Goal: Task Accomplishment & Management: Use online tool/utility

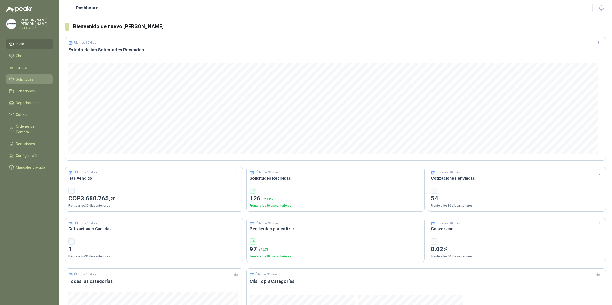
click at [26, 74] on link "Solicitudes" at bounding box center [29, 79] width 47 height 10
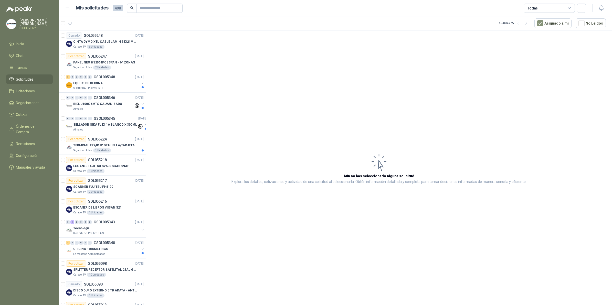
click at [570, 10] on icon at bounding box center [569, 8] width 5 height 5
click at [547, 32] on button "99+ Por cotizar" at bounding box center [549, 29] width 47 height 8
click at [482, 128] on article "Aún no has seleccionado niguna solicitud Explora los detalles, cotizaciones y a…" at bounding box center [379, 168] width 466 height 276
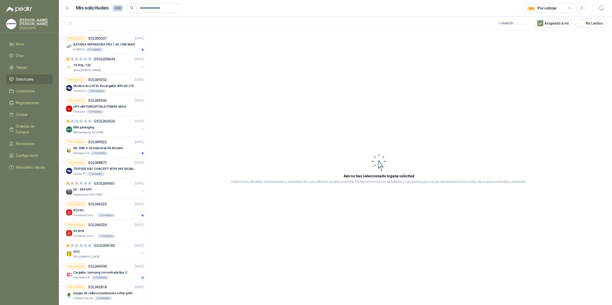
scroll to position [770, 0]
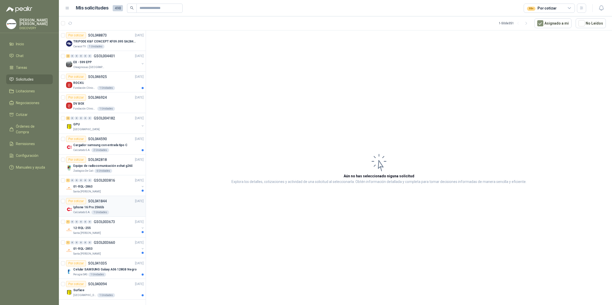
click at [118, 211] on div "Calzatodo S.A. 1 Unidades" at bounding box center [108, 212] width 70 height 4
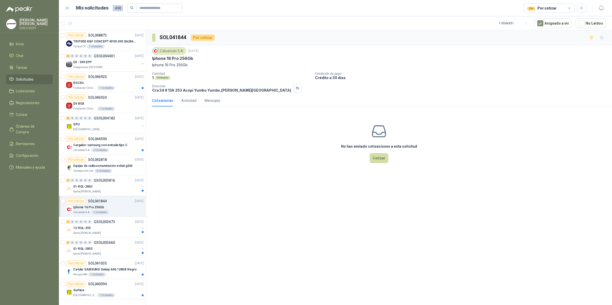
drag, startPoint x: 197, startPoint y: 57, endPoint x: 145, endPoint y: 58, distance: 51.7
click at [145, 58] on div "Por cotizar SOL055247 [DATE] PANEL NEO HS2064PCBSPA 8 - 64 ZONAS Seguridad Atla…" at bounding box center [335, 168] width 553 height 277
drag, startPoint x: 145, startPoint y: 58, endPoint x: 151, endPoint y: 60, distance: 5.8
click at [151, 60] on div "Calzatodo [DATE] Iphone 16 Pro 256Gb Iphone 16 Pro 256Gb Cantidad 1 Unidades Co…" at bounding box center [379, 70] width 466 height 50
drag, startPoint x: 151, startPoint y: 60, endPoint x: 191, endPoint y: 63, distance: 40.6
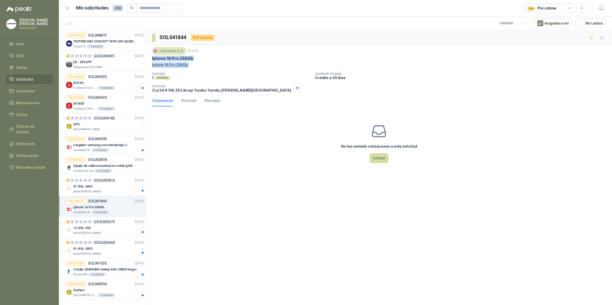
click at [191, 63] on div "Calzatodo [DATE] Iphone 16 Pro 256Gb Iphone 16 Pro 256Gb Cantidad 1 Unidades Co…" at bounding box center [379, 70] width 466 height 50
drag, startPoint x: 191, startPoint y: 63, endPoint x: 186, endPoint y: 61, distance: 5.8
click at [244, 193] on div "SOL041844 Por cotizar Calzatodo [DATE] Iphone 16 Pro 256Gb Iphone 16 Pro 256Gb …" at bounding box center [379, 168] width 466 height 276
click at [110, 270] on p "Celular SAMSUNG Galaxy A06 128GB Negro" at bounding box center [104, 269] width 63 height 5
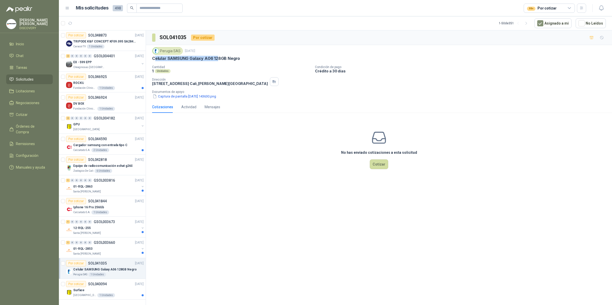
drag, startPoint x: 154, startPoint y: 58, endPoint x: 217, endPoint y: 60, distance: 63.0
click at [217, 60] on p "Celular SAMSUNG Galaxy A06 128GB Negro" at bounding box center [196, 58] width 88 height 5
drag, startPoint x: 217, startPoint y: 60, endPoint x: 230, endPoint y: 60, distance: 13.8
click at [225, 60] on p "Celular SAMSUNG Galaxy A06 128GB Negro" at bounding box center [196, 58] width 88 height 5
drag, startPoint x: 248, startPoint y: 60, endPoint x: 151, endPoint y: 62, distance: 96.3
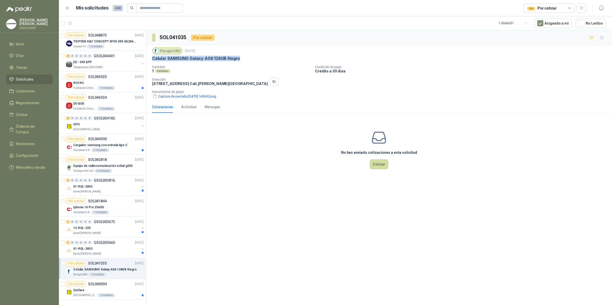
click at [151, 62] on div "Perugia SAS [DATE] Celular SAMSUNG Galaxy A06 128GB Negro Cantidad 1 Unidades C…" at bounding box center [379, 73] width 466 height 56
copy p "Celular SAMSUNG Galaxy A06 128GB Negro"
